Goal: Task Accomplishment & Management: Use online tool/utility

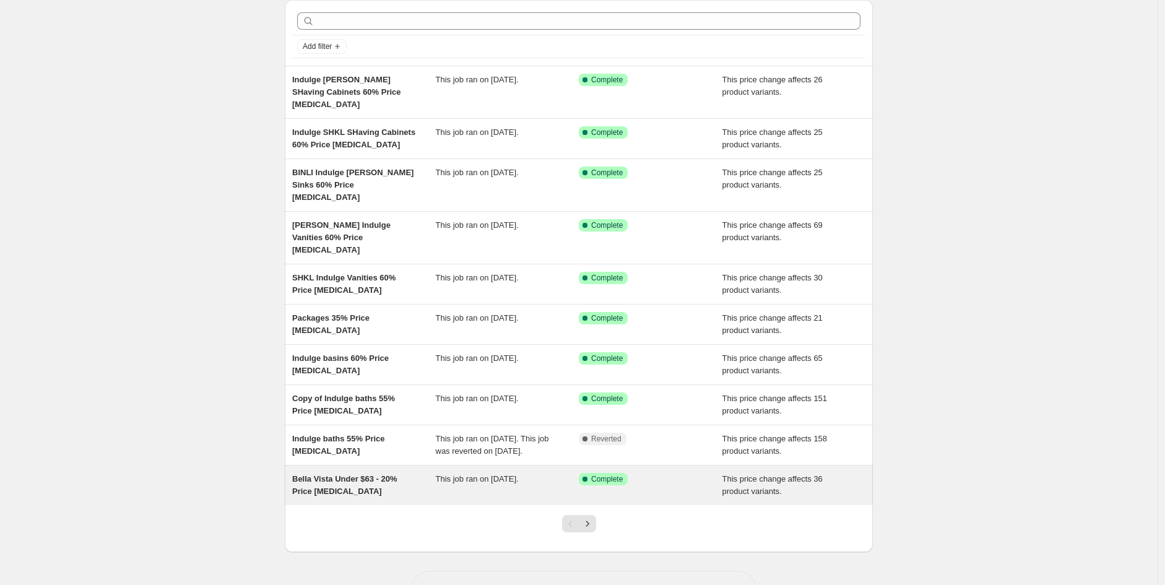
scroll to position [65, 0]
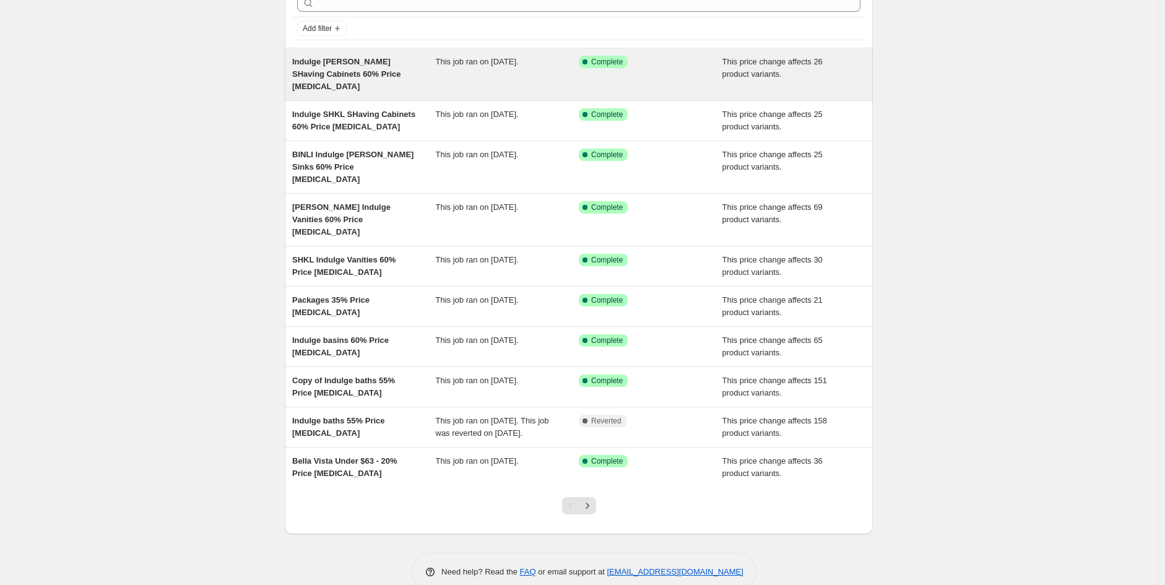
click at [358, 77] on span "Indulge [PERSON_NAME] SHaving Cabinets 60% Price [MEDICAL_DATA]" at bounding box center [346, 74] width 109 height 34
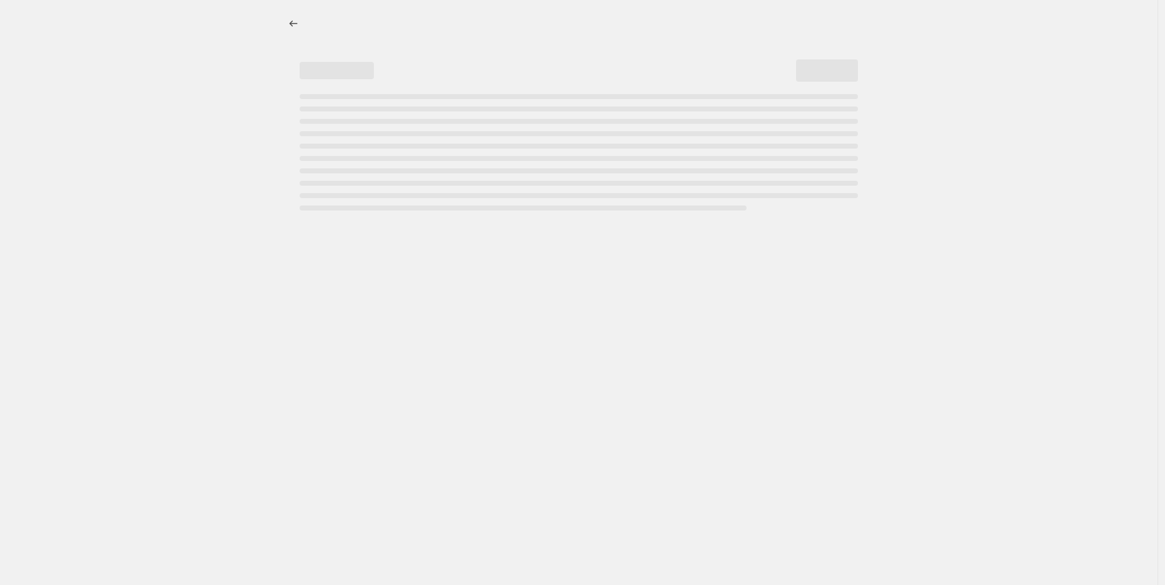
select select "pcap"
select select "no_change"
select select "vendor"
select select "tag"
select select "not_equal"
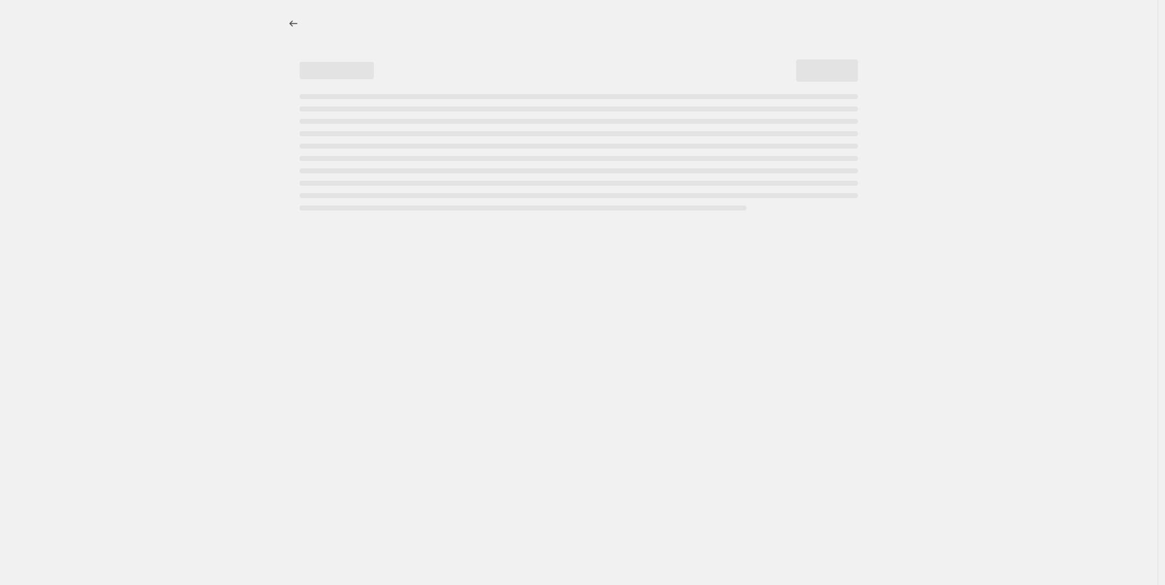
select select "product_status"
select select "product_type"
select select "tag"
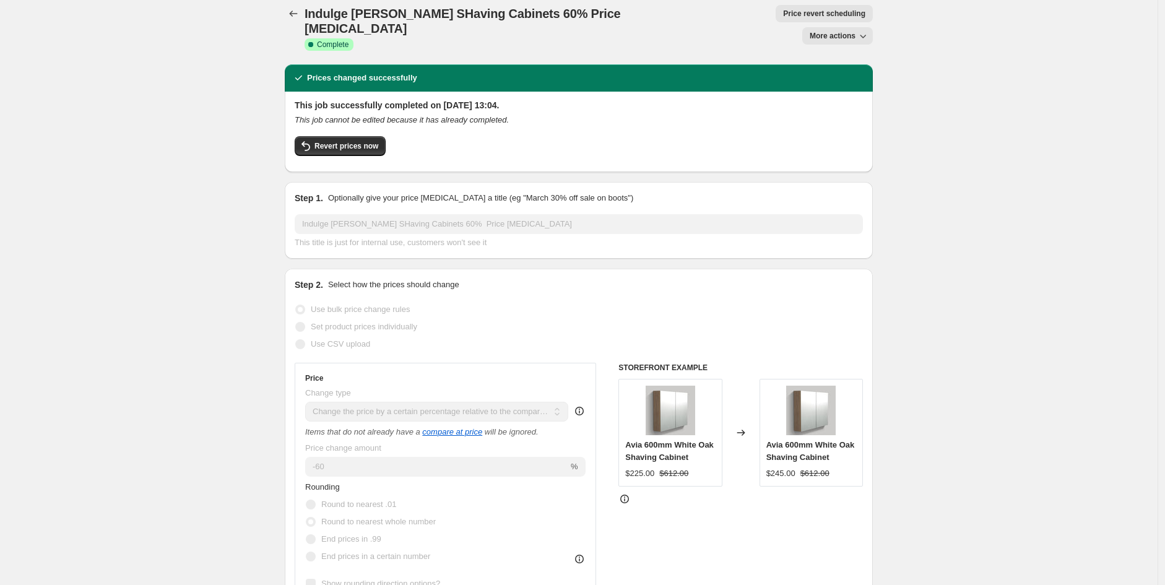
scroll to position [9, 0]
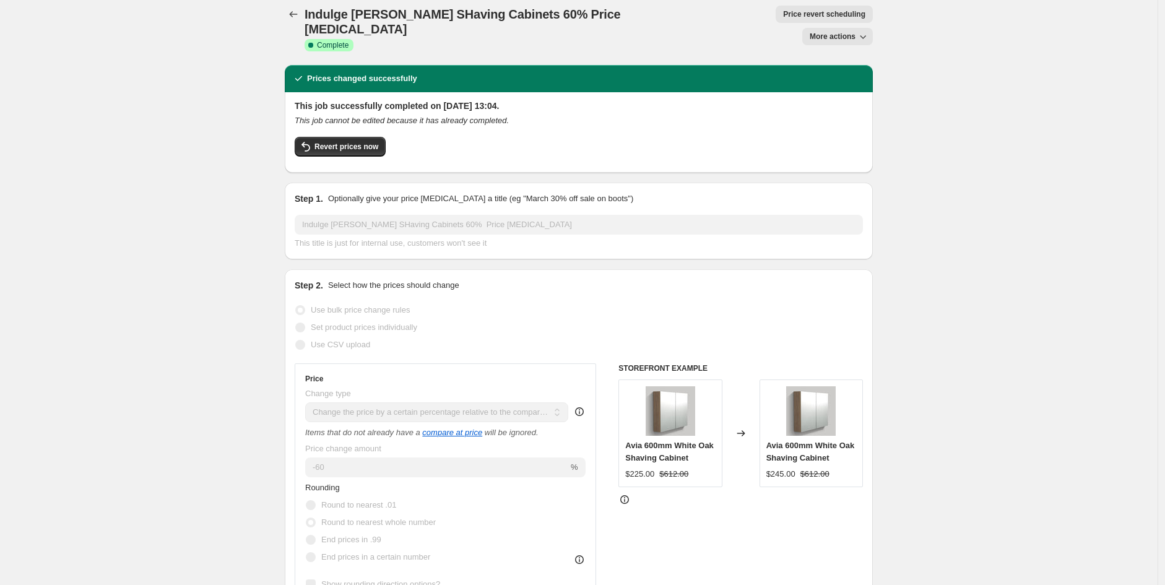
click at [845, 32] on span "More actions" at bounding box center [833, 37] width 46 height 10
click at [845, 37] on span "Copy to new job" at bounding box center [844, 39] width 58 height 9
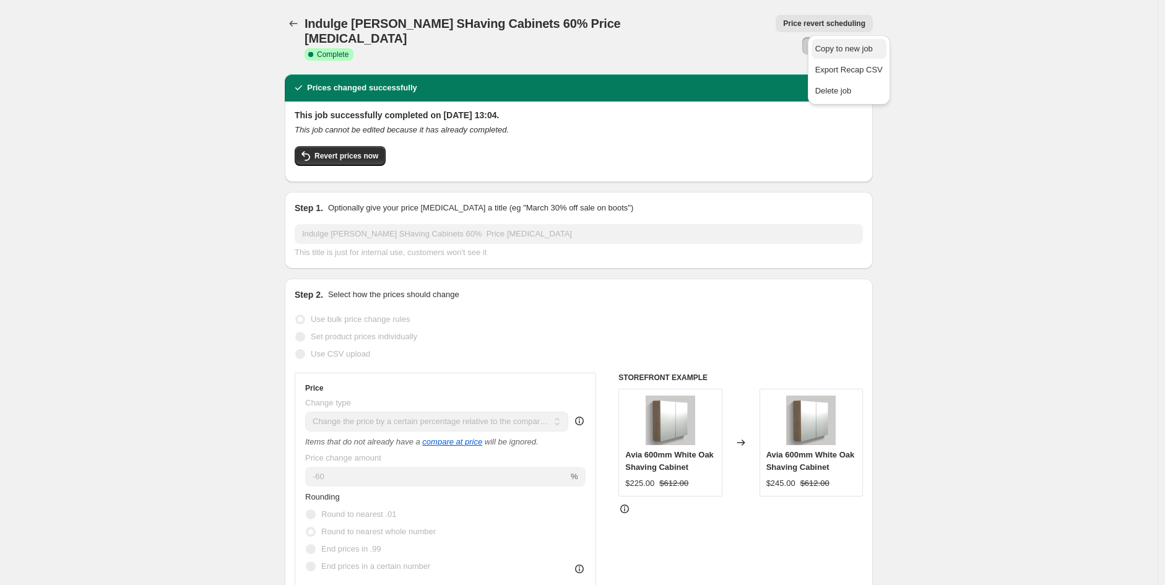
select select "pcap"
select select "no_change"
select select "vendor"
select select "tag"
select select "not_equal"
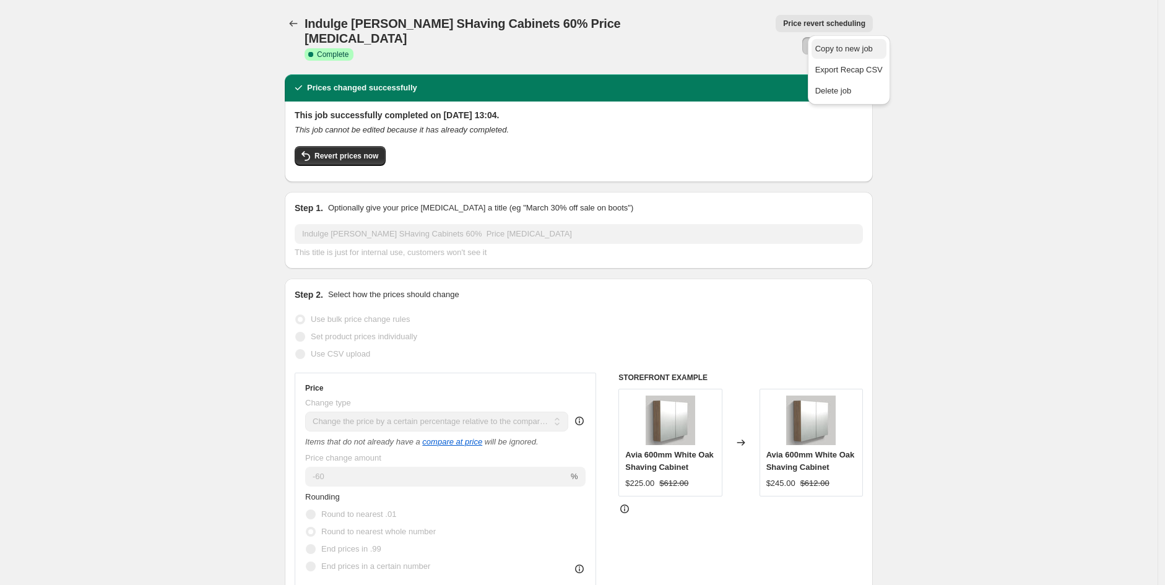
select select "product_status"
select select "product_type"
select select "tag"
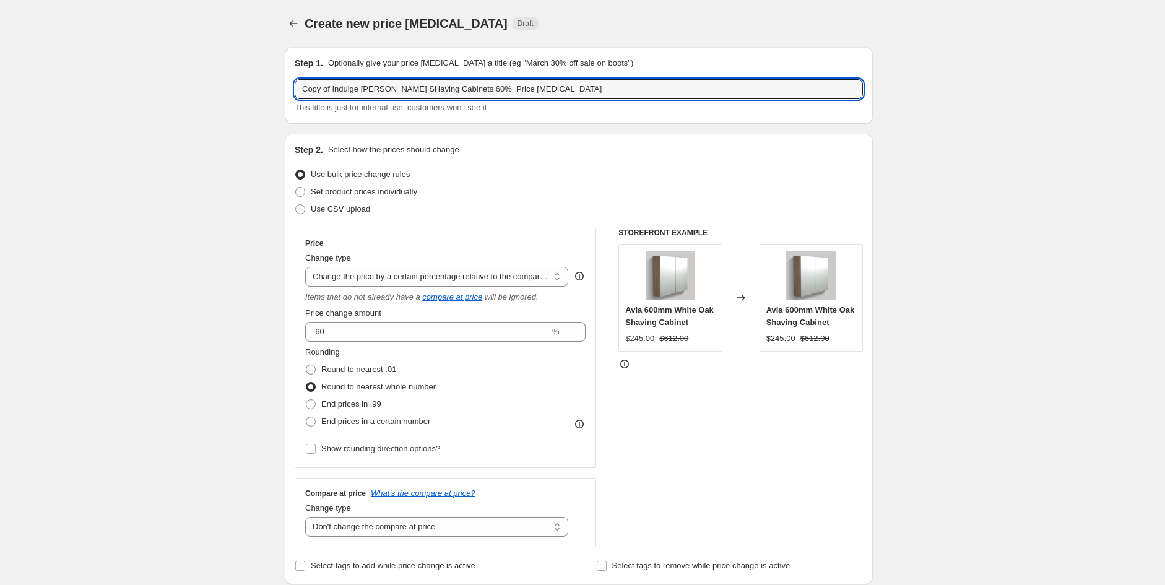
drag, startPoint x: 453, startPoint y: 90, endPoint x: -111, endPoint y: 81, distance: 563.9
click at [0, 81] on html "Home Settings Plans Skip to content Create new price [MEDICAL_DATA]. This page …" at bounding box center [582, 292] width 1165 height 585
click at [300, 87] on input "70% Price [MEDICAL_DATA]" at bounding box center [579, 89] width 568 height 20
drag, startPoint x: 313, startPoint y: 90, endPoint x: 322, endPoint y: 88, distance: 10.2
click at [316, 90] on input "iNDULGE CLEARANCE 70% Price [MEDICAL_DATA]" at bounding box center [579, 89] width 568 height 20
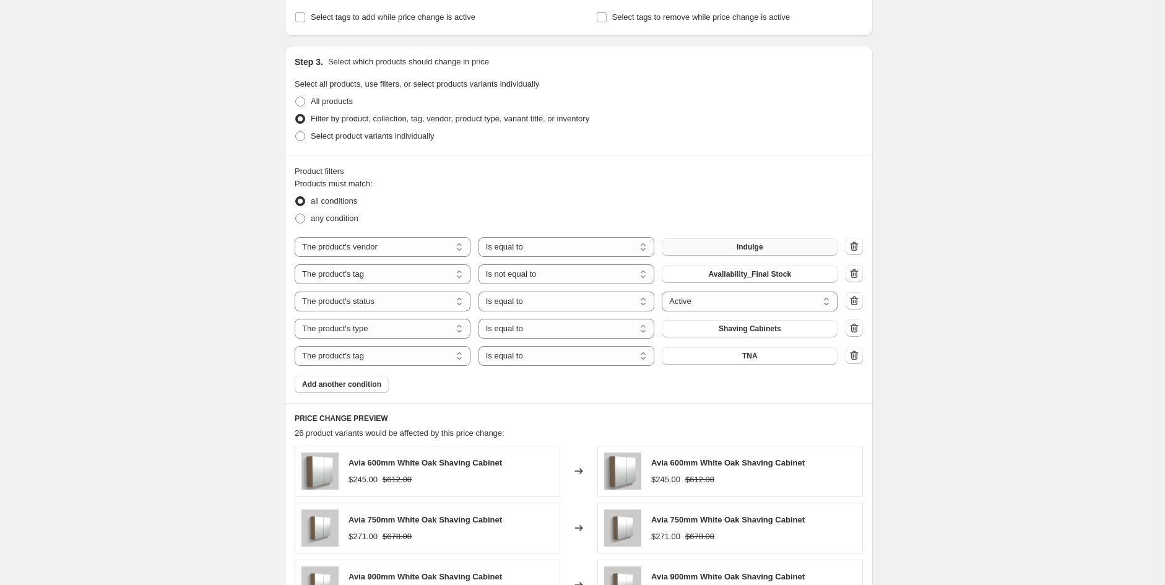
scroll to position [549, 0]
type input "INDULGE CLEARANCE 70% Price [MEDICAL_DATA]"
click at [581, 279] on select "Is equal to Is not equal to" at bounding box center [566, 274] width 176 height 20
select select "equal"
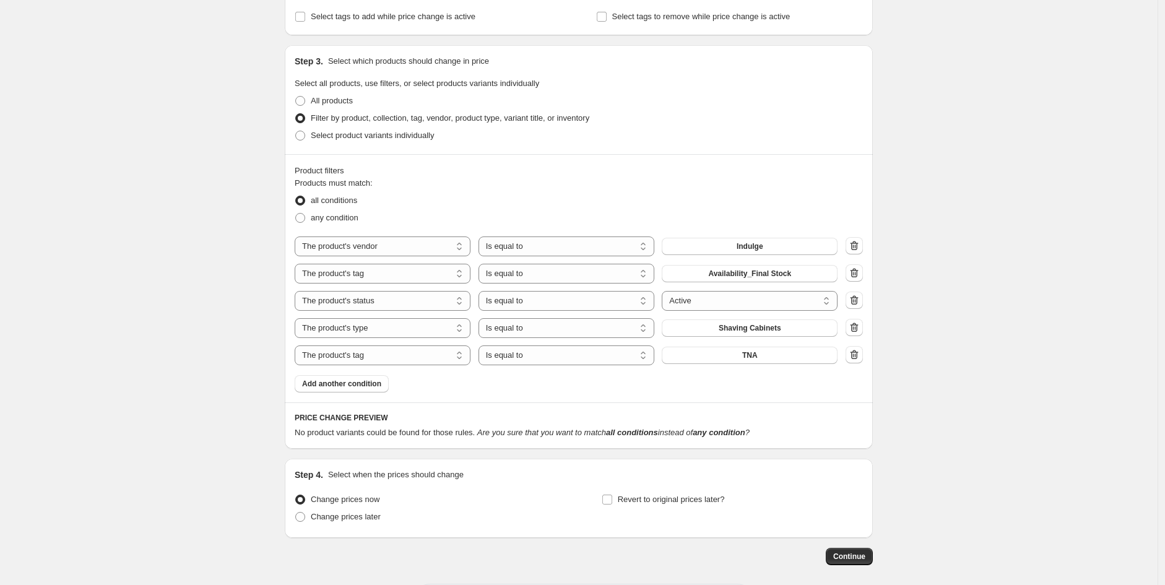
drag, startPoint x: 812, startPoint y: 314, endPoint x: 873, endPoint y: 422, distance: 123.6
drag, startPoint x: 873, startPoint y: 422, endPoint x: 964, endPoint y: 429, distance: 91.9
click at [964, 429] on div "Create new price [MEDICAL_DATA]. This page is ready Create new price [MEDICAL_D…" at bounding box center [578, 46] width 1157 height 1190
drag, startPoint x: 748, startPoint y: 111, endPoint x: 827, endPoint y: 261, distance: 169.7
click at [785, 205] on div "Step 3. Select which products should change in price Select all products, use f…" at bounding box center [579, 223] width 588 height 357
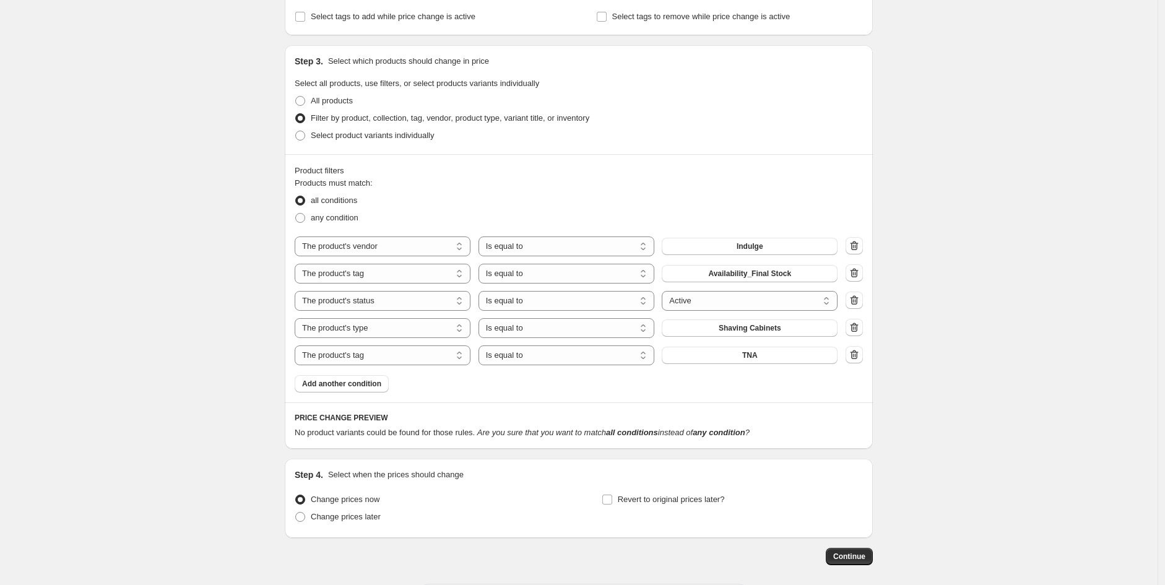
click at [1057, 457] on div "Create new price [MEDICAL_DATA]. This page is ready Create new price [MEDICAL_D…" at bounding box center [578, 46] width 1157 height 1190
click at [859, 327] on icon "button" at bounding box center [854, 327] width 12 height 12
select select "tag"
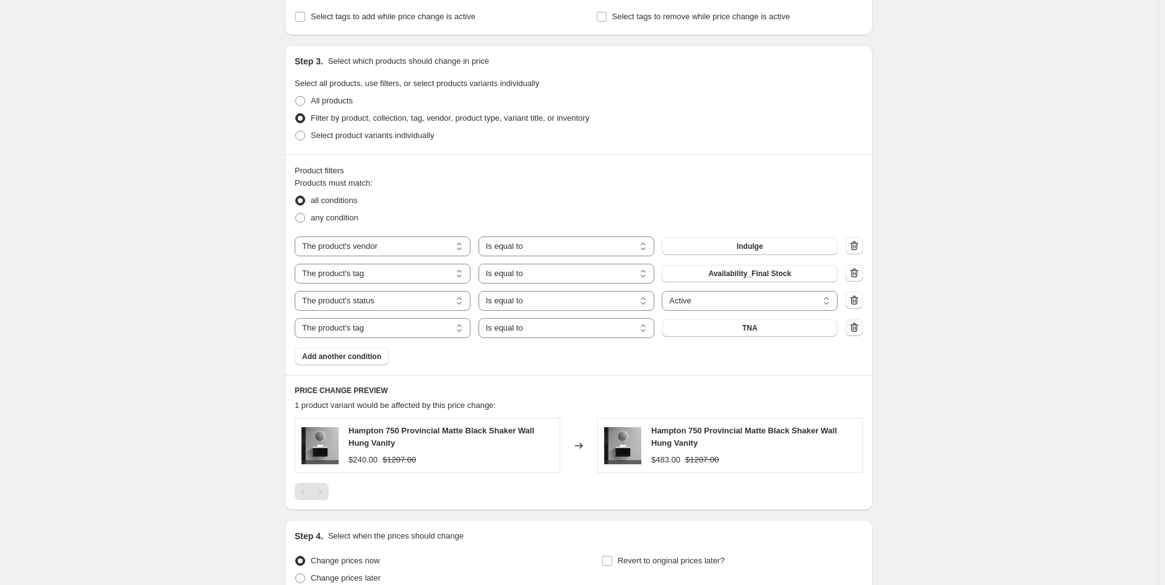
click at [856, 329] on icon "button" at bounding box center [855, 328] width 1 height 4
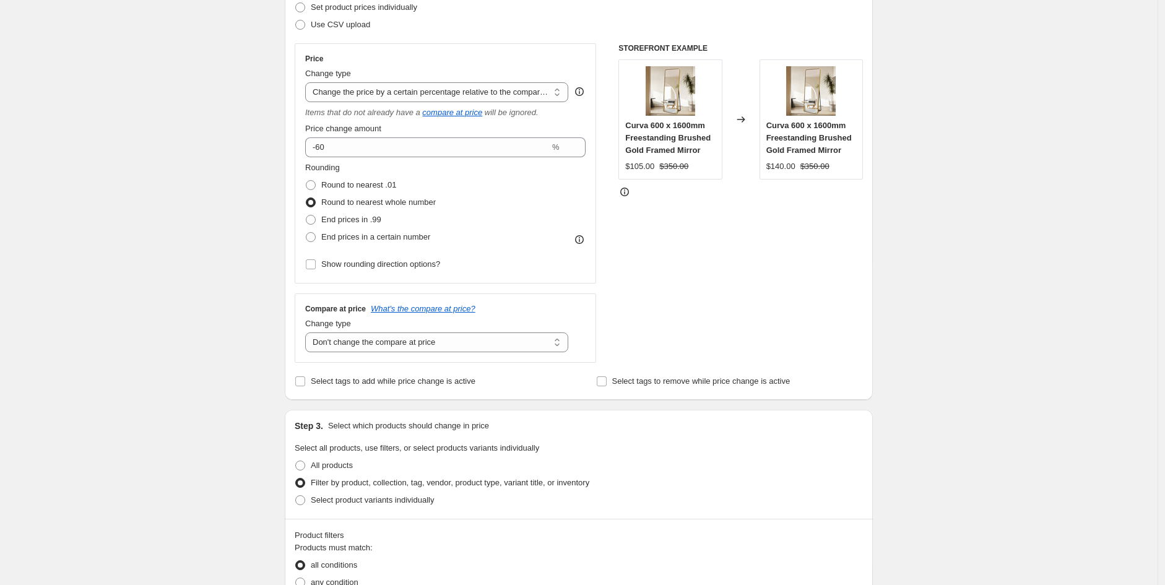
scroll to position [183, 0]
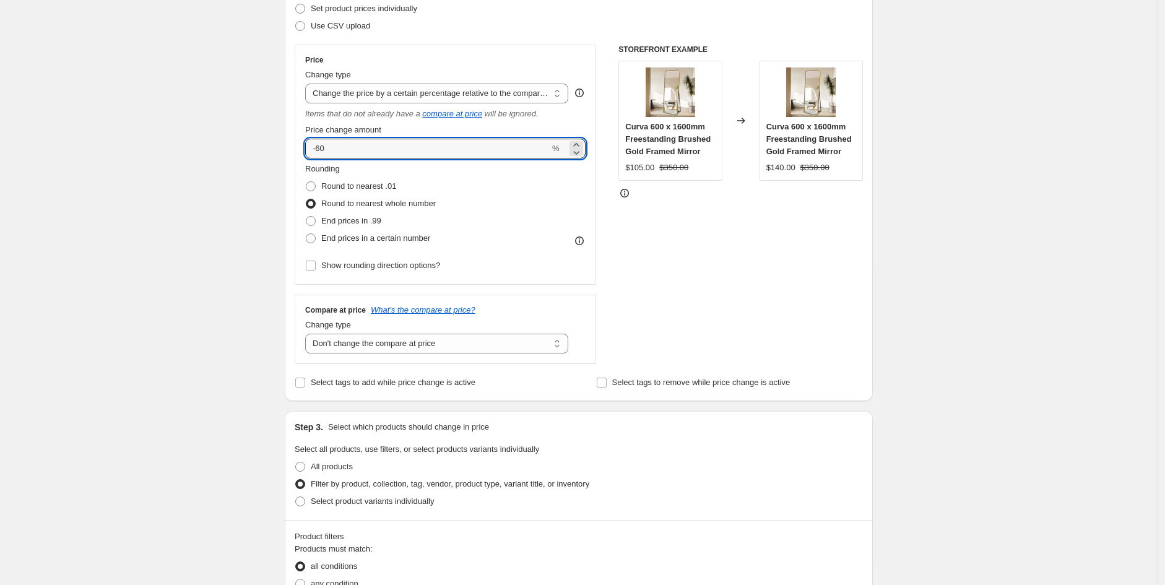
drag, startPoint x: 365, startPoint y: 139, endPoint x: 372, endPoint y: 136, distance: 7.2
click at [369, 136] on div "Price change amount -60 %" at bounding box center [445, 141] width 280 height 35
type input "-6"
type input "-70"
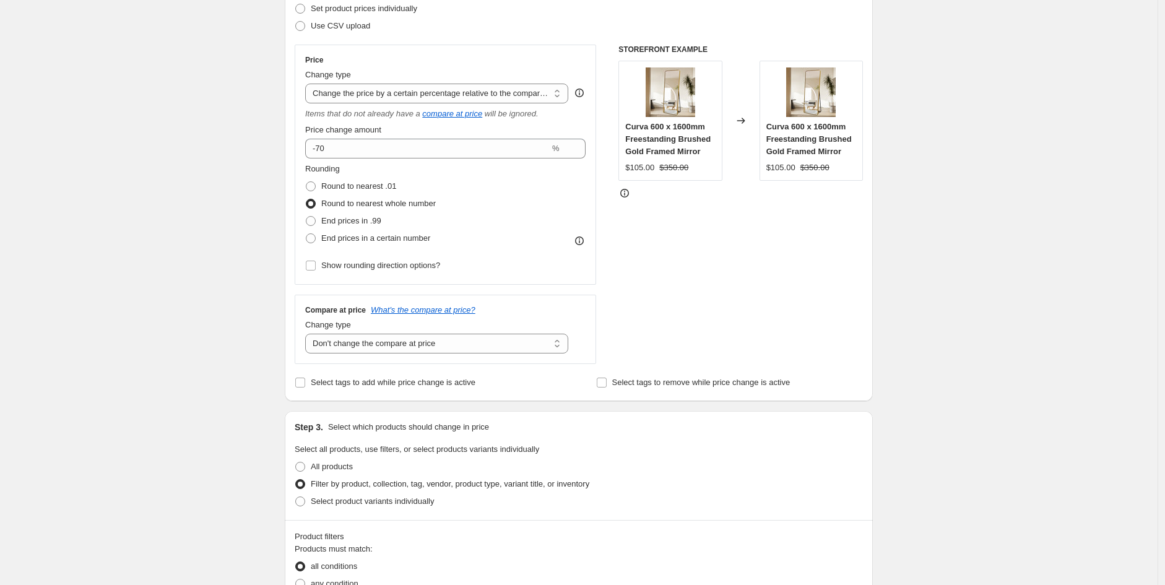
drag, startPoint x: 1083, startPoint y: 377, endPoint x: 1091, endPoint y: 367, distance: 12.8
click at [1090, 373] on div "Create new price [MEDICAL_DATA]. This page is ready Create new price [MEDICAL_D…" at bounding box center [578, 548] width 1157 height 1463
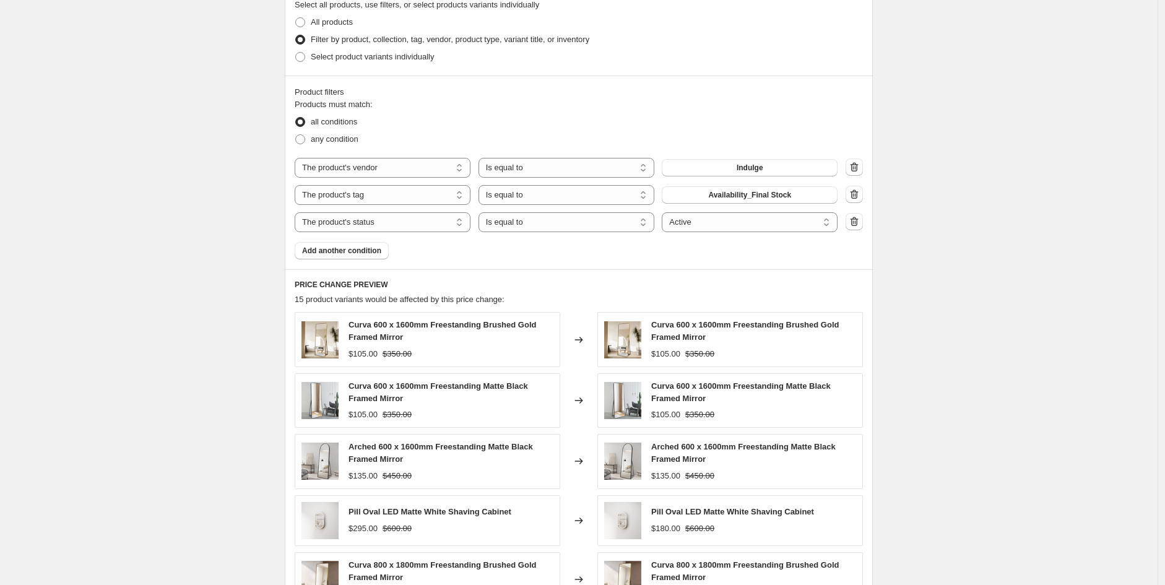
scroll to position [627, 0]
click at [868, 217] on div "Product filters Products must match: all conditions any condition The product T…" at bounding box center [579, 173] width 588 height 194
click at [860, 225] on icon "button" at bounding box center [854, 222] width 12 height 12
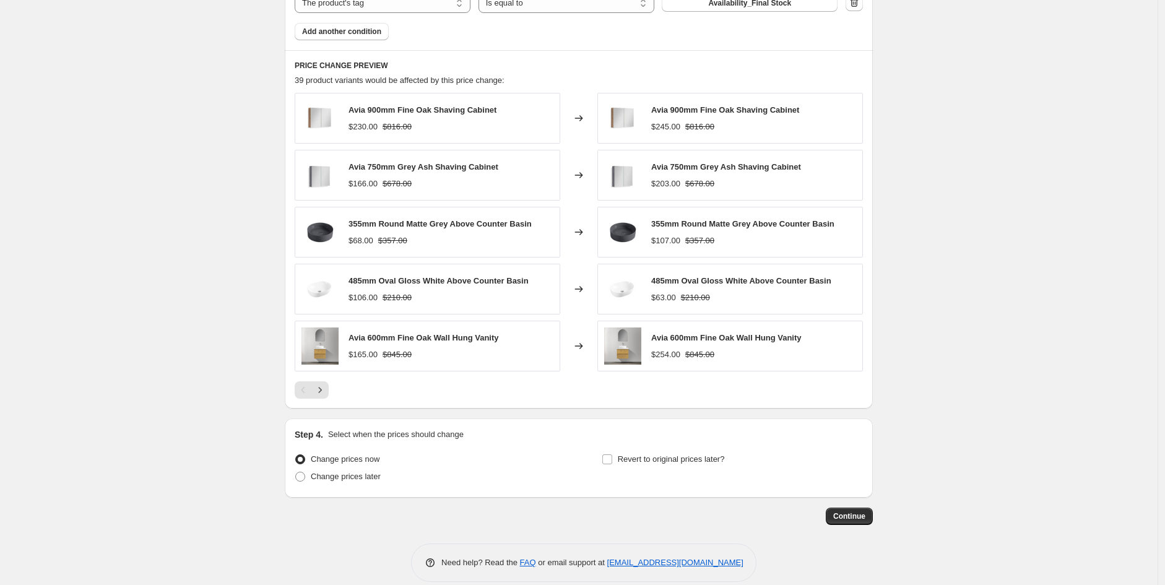
scroll to position [837, 0]
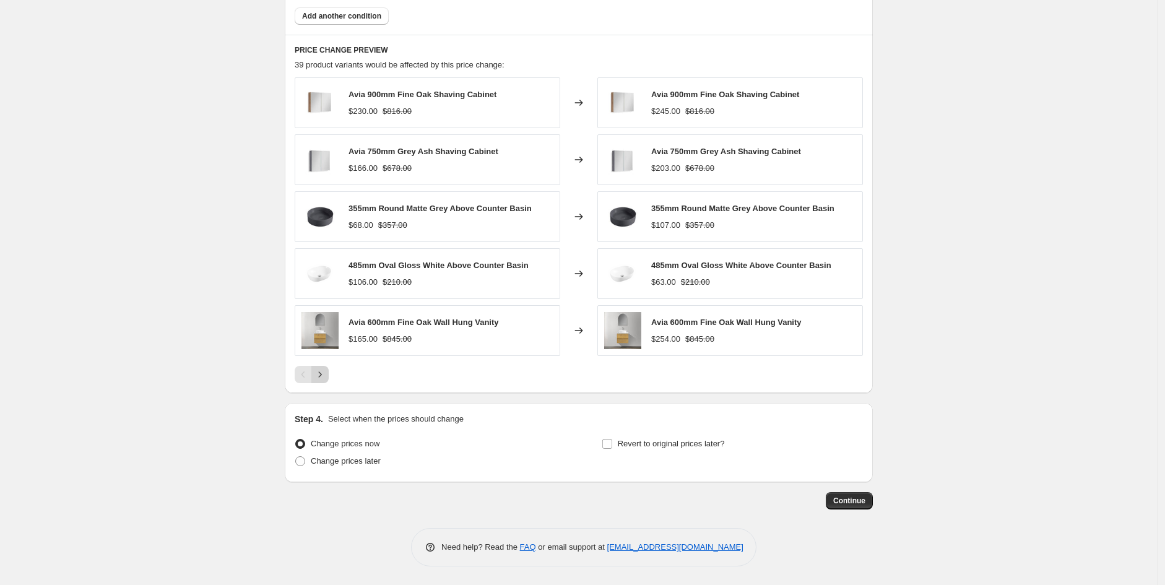
click at [319, 374] on icon "Next" at bounding box center [320, 374] width 12 height 12
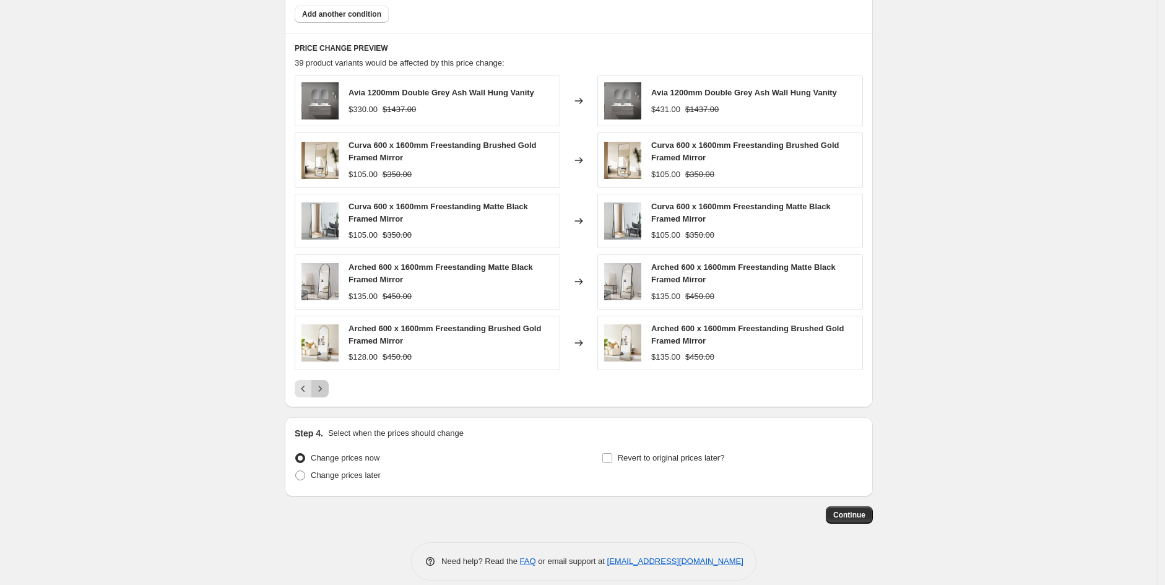
click at [322, 391] on icon "Next" at bounding box center [320, 388] width 12 height 12
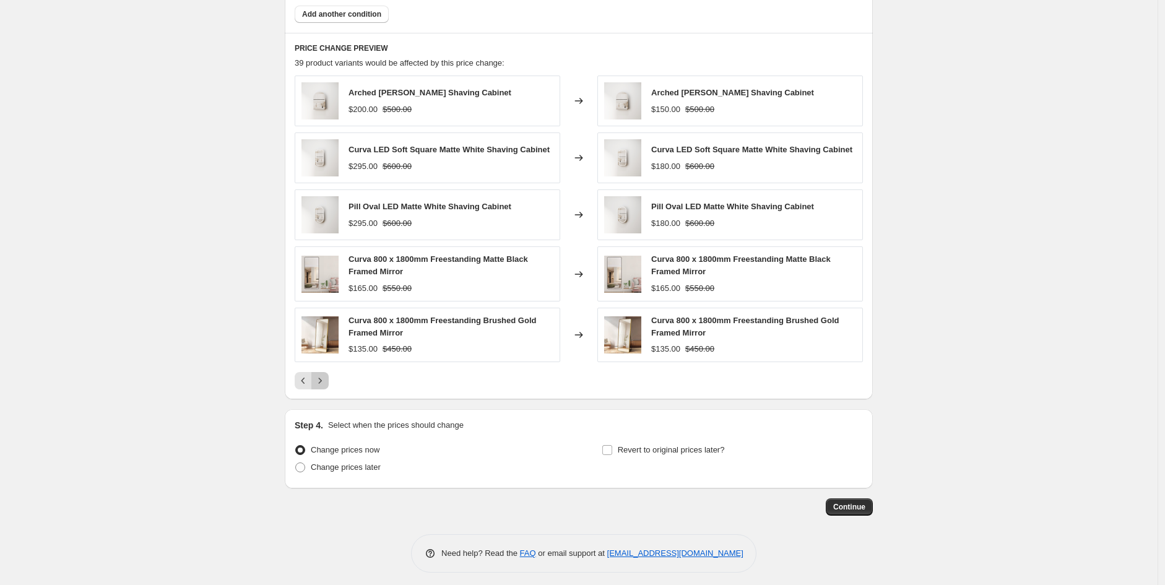
click at [326, 384] on icon "Next" at bounding box center [320, 380] width 12 height 12
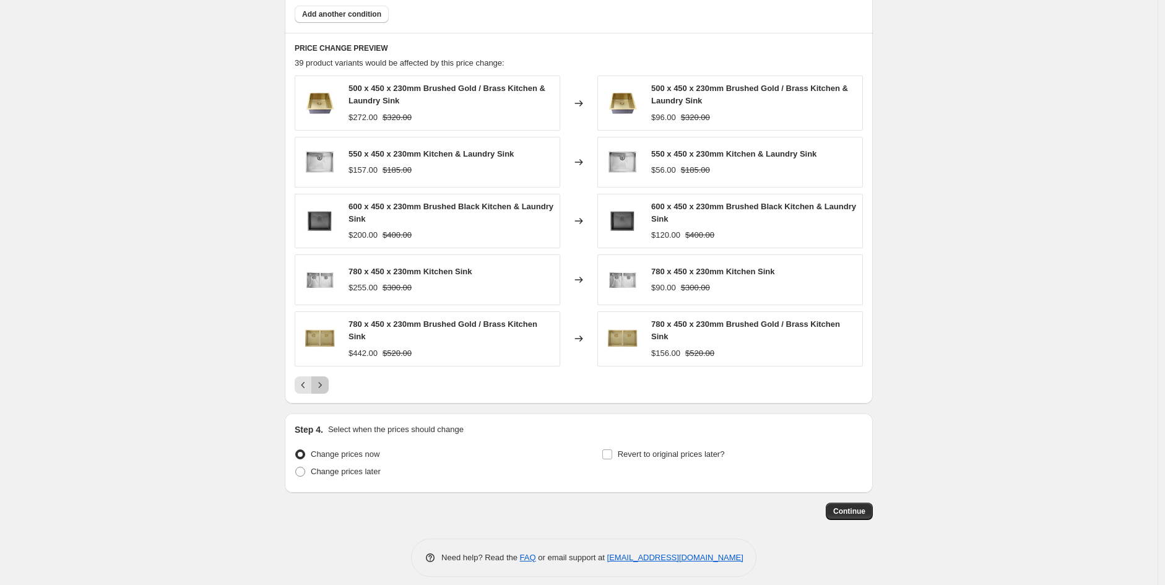
click at [322, 379] on icon "Next" at bounding box center [320, 385] width 12 height 12
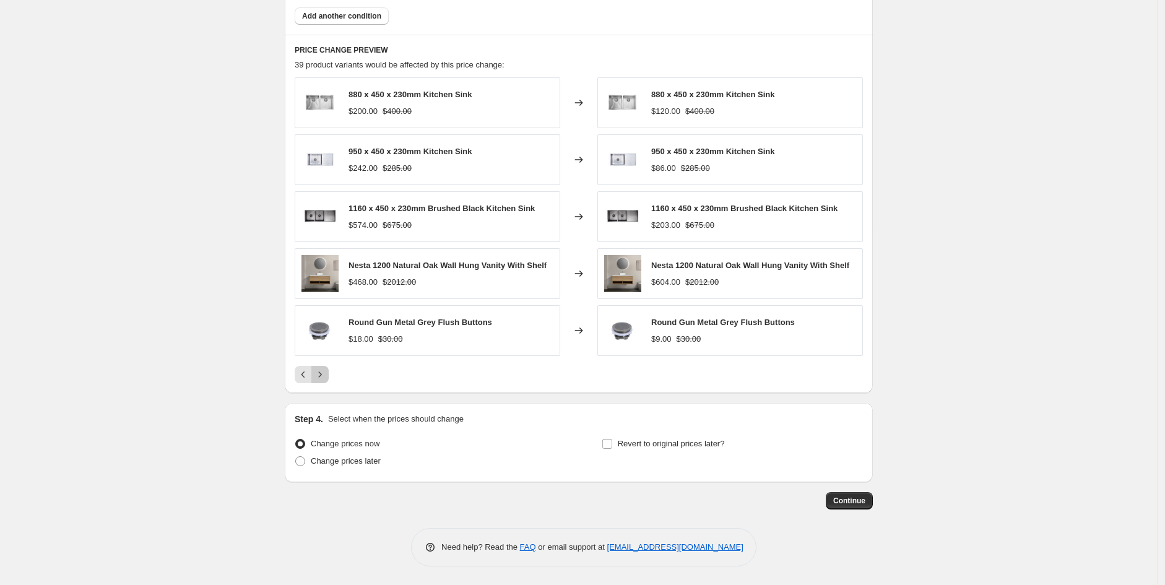
drag, startPoint x: 324, startPoint y: 377, endPoint x: 1053, endPoint y: 419, distance: 730.3
click at [322, 381] on button "Next" at bounding box center [319, 374] width 17 height 17
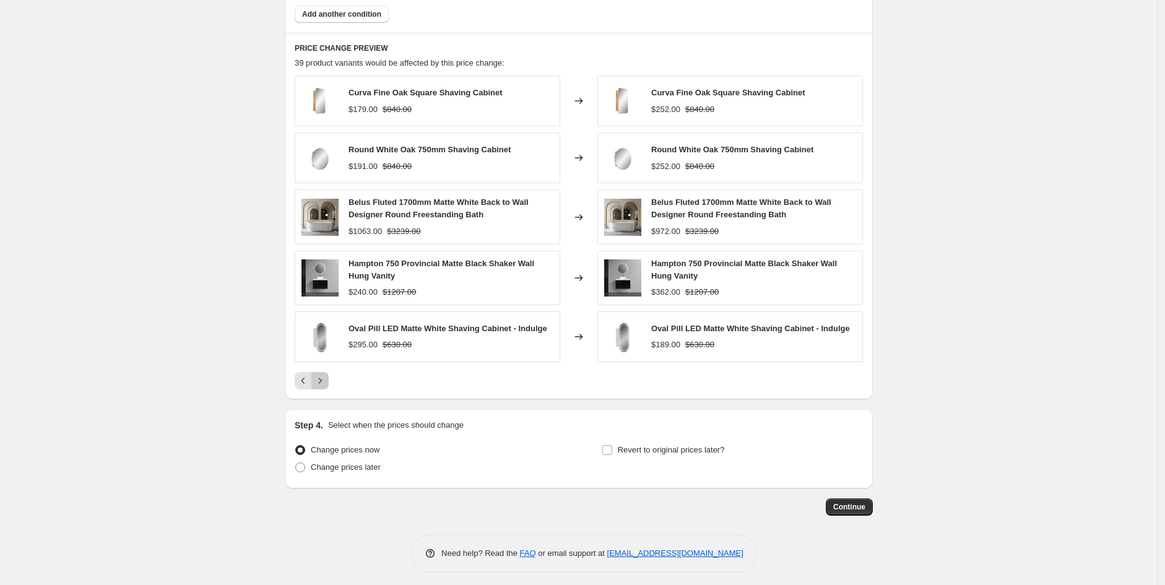
click at [318, 381] on icon "Next" at bounding box center [320, 380] width 12 height 12
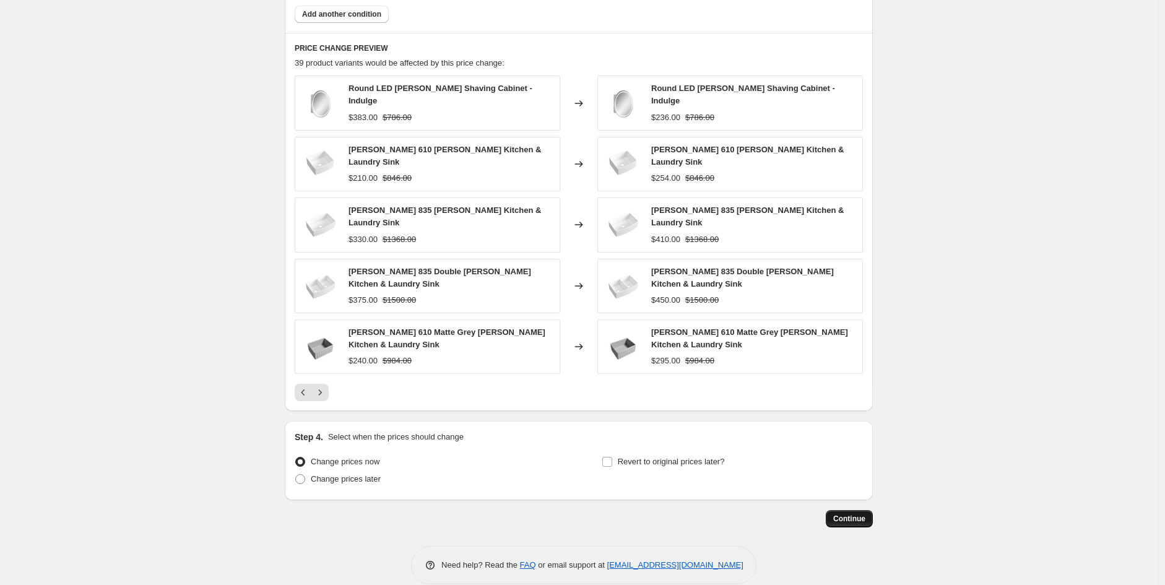
click at [844, 510] on button "Continue" at bounding box center [849, 518] width 47 height 17
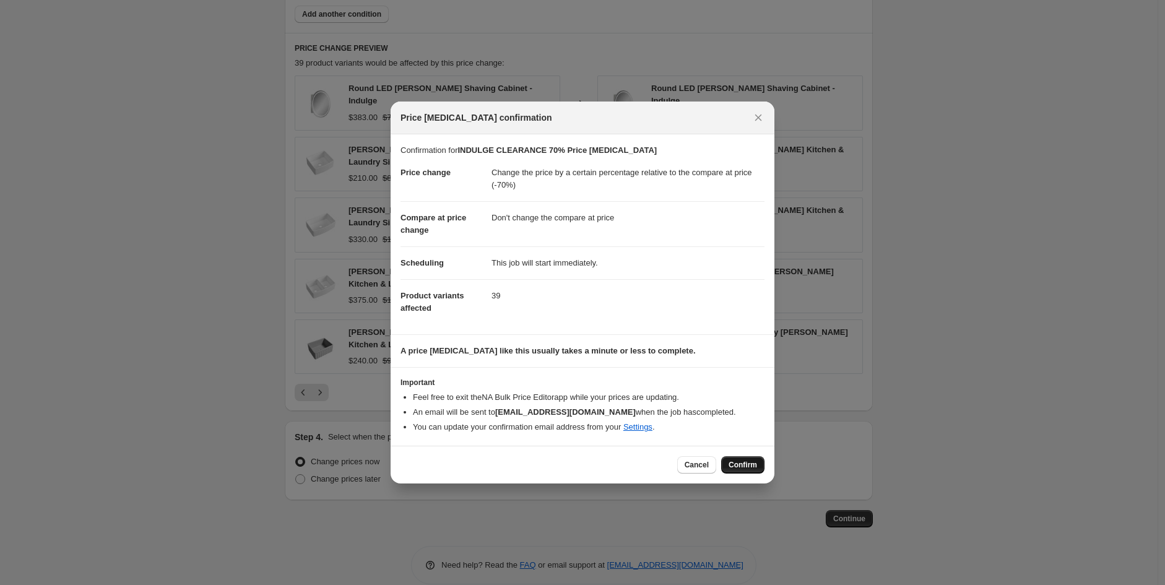
click at [738, 467] on span "Confirm" at bounding box center [742, 465] width 28 height 10
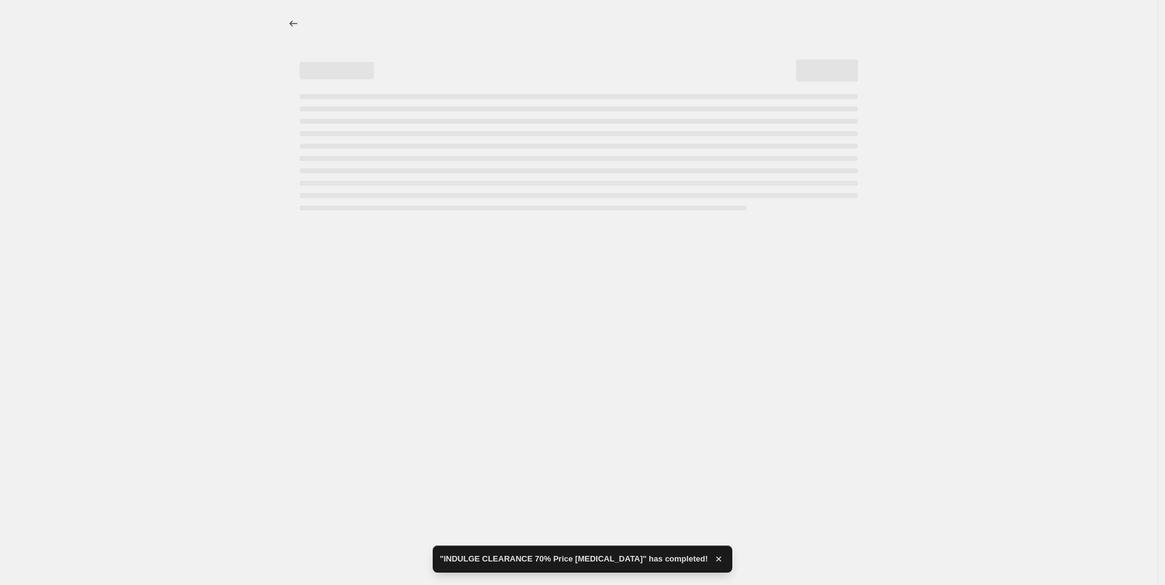
select select "pcap"
select select "no_change"
select select "vendor"
select select "tag"
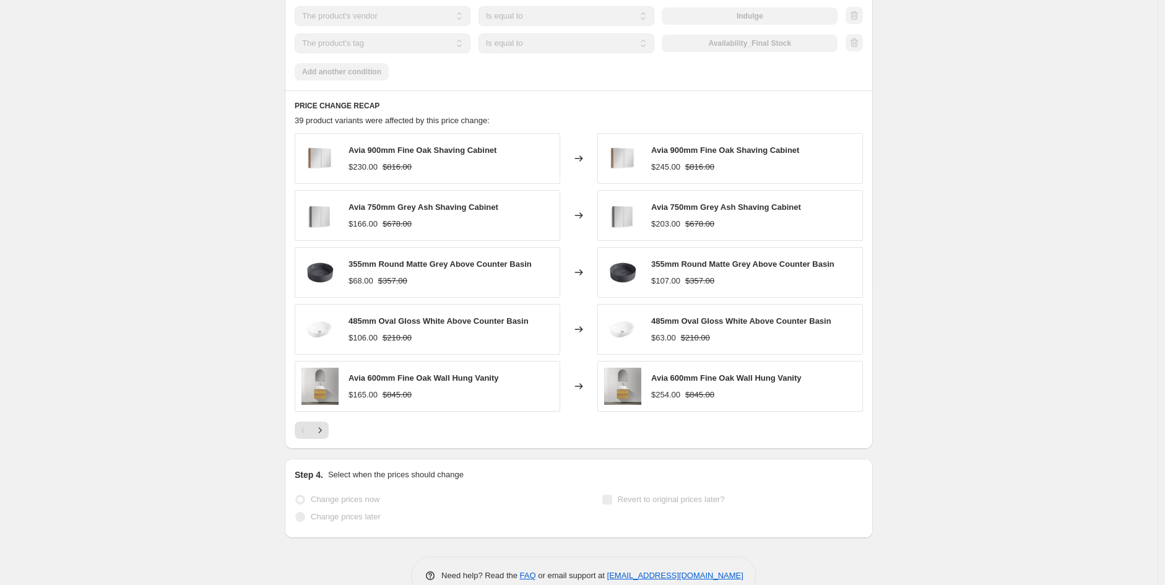
scroll to position [926, 0]
